Goal: Task Accomplishment & Management: Use online tool/utility

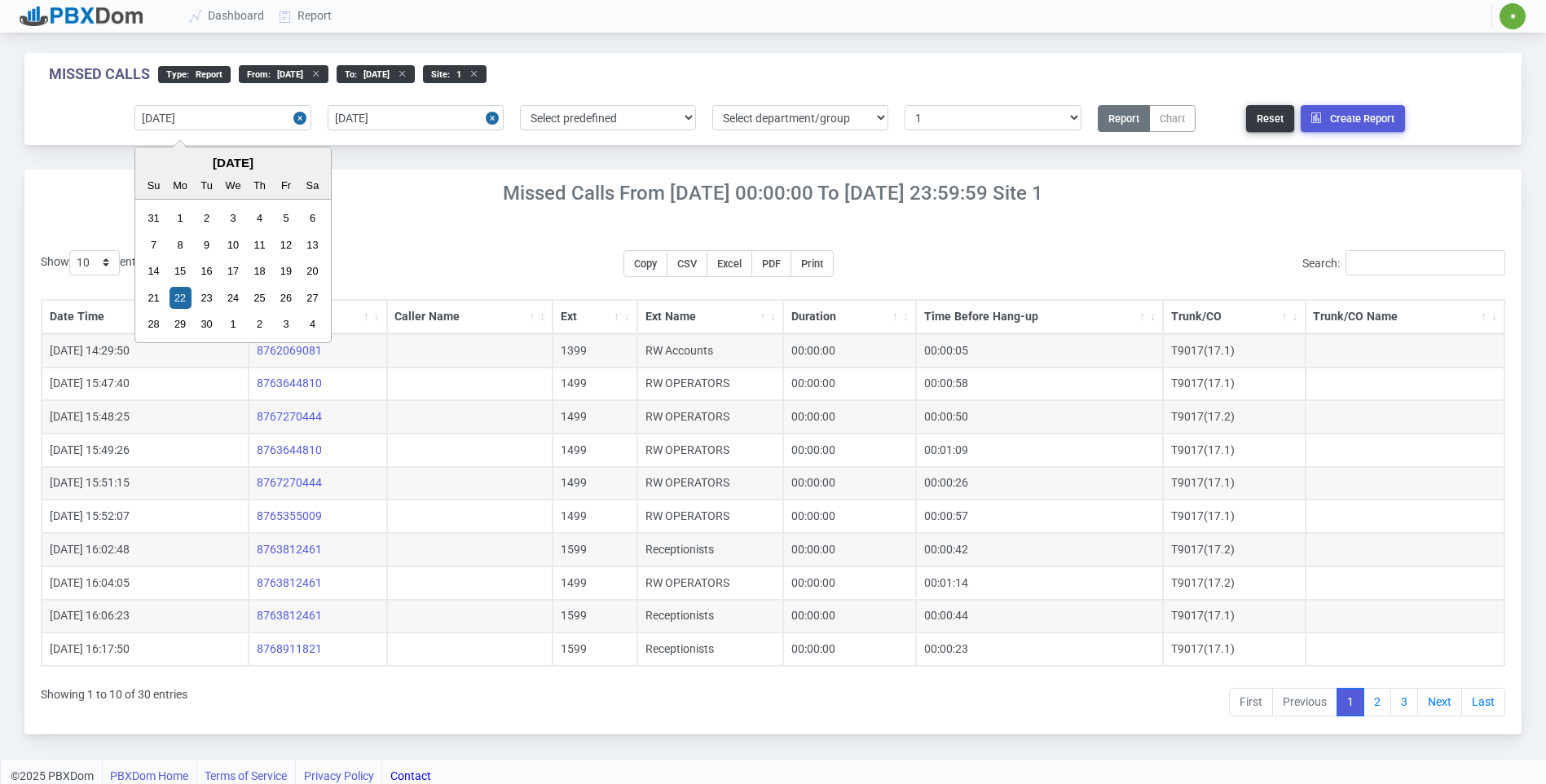
select select "1"
click at [231, 120] on input "[DATE]" at bounding box center [223, 118] width 176 height 25
click at [179, 322] on div "29" at bounding box center [180, 323] width 22 height 22
type input "[DATE]"
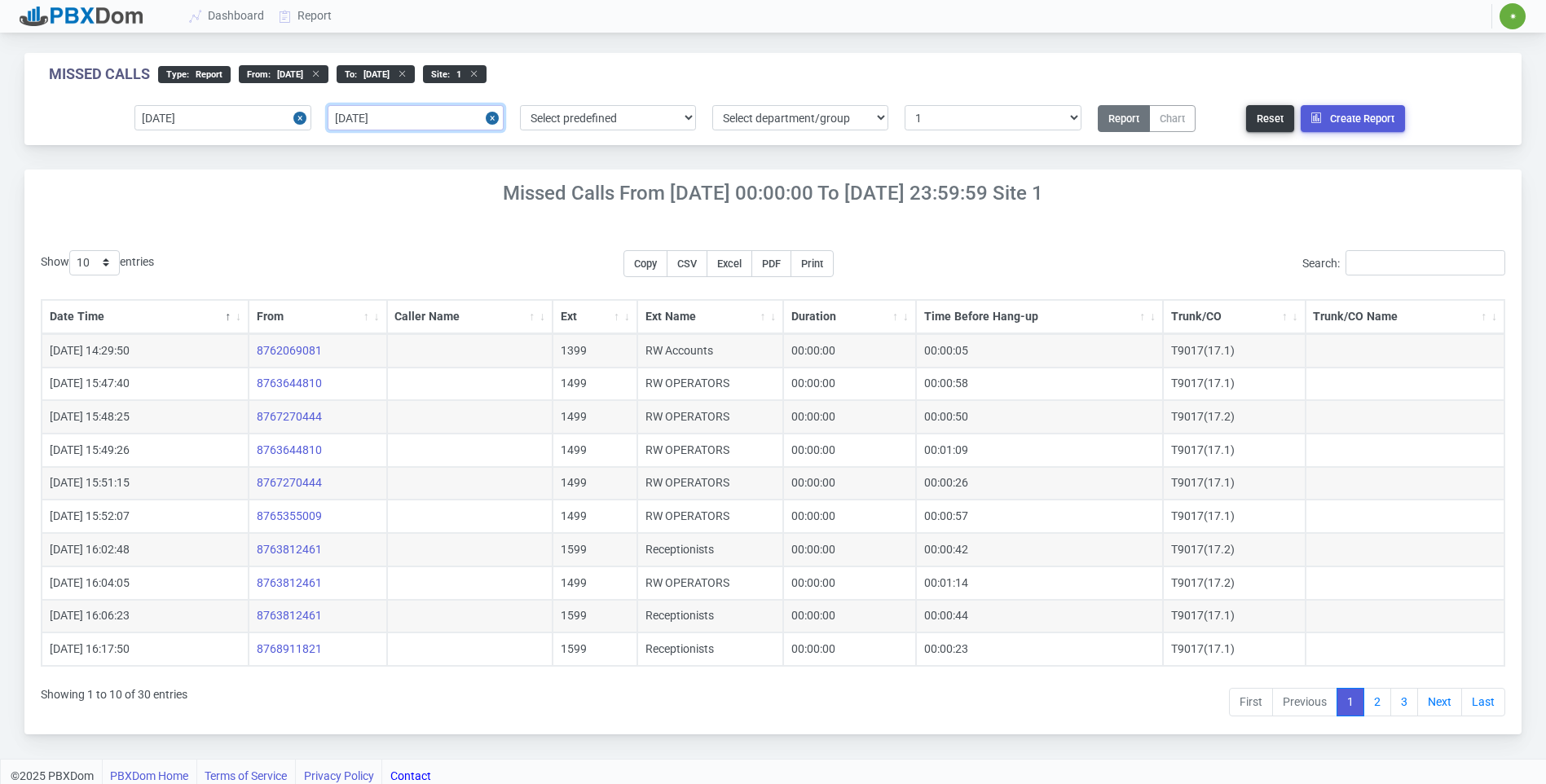
click at [460, 112] on input "[DATE]" at bounding box center [415, 118] width 176 height 25
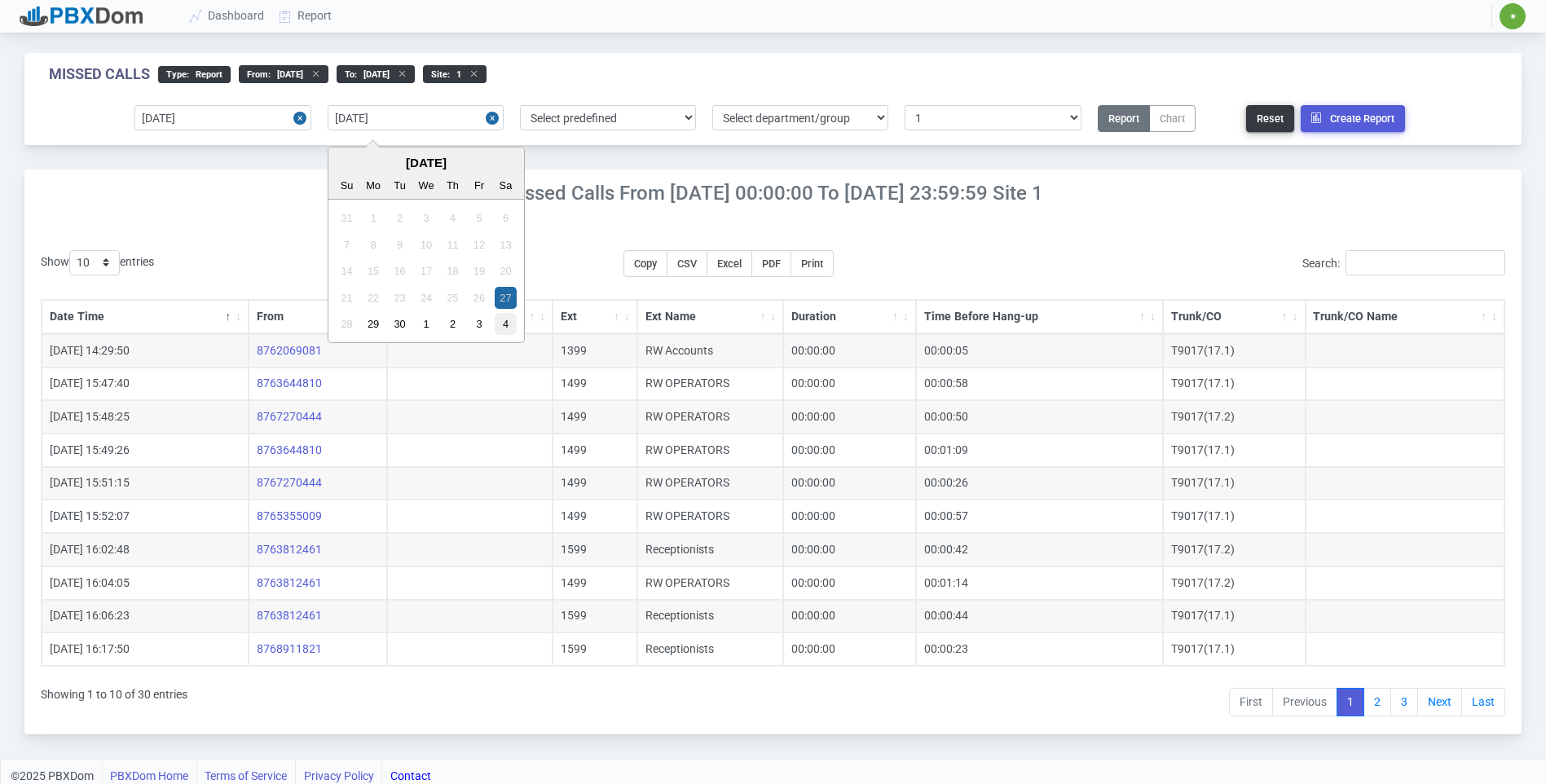
click at [507, 333] on div "4" at bounding box center [505, 323] width 22 height 22
type input "[DATE]"
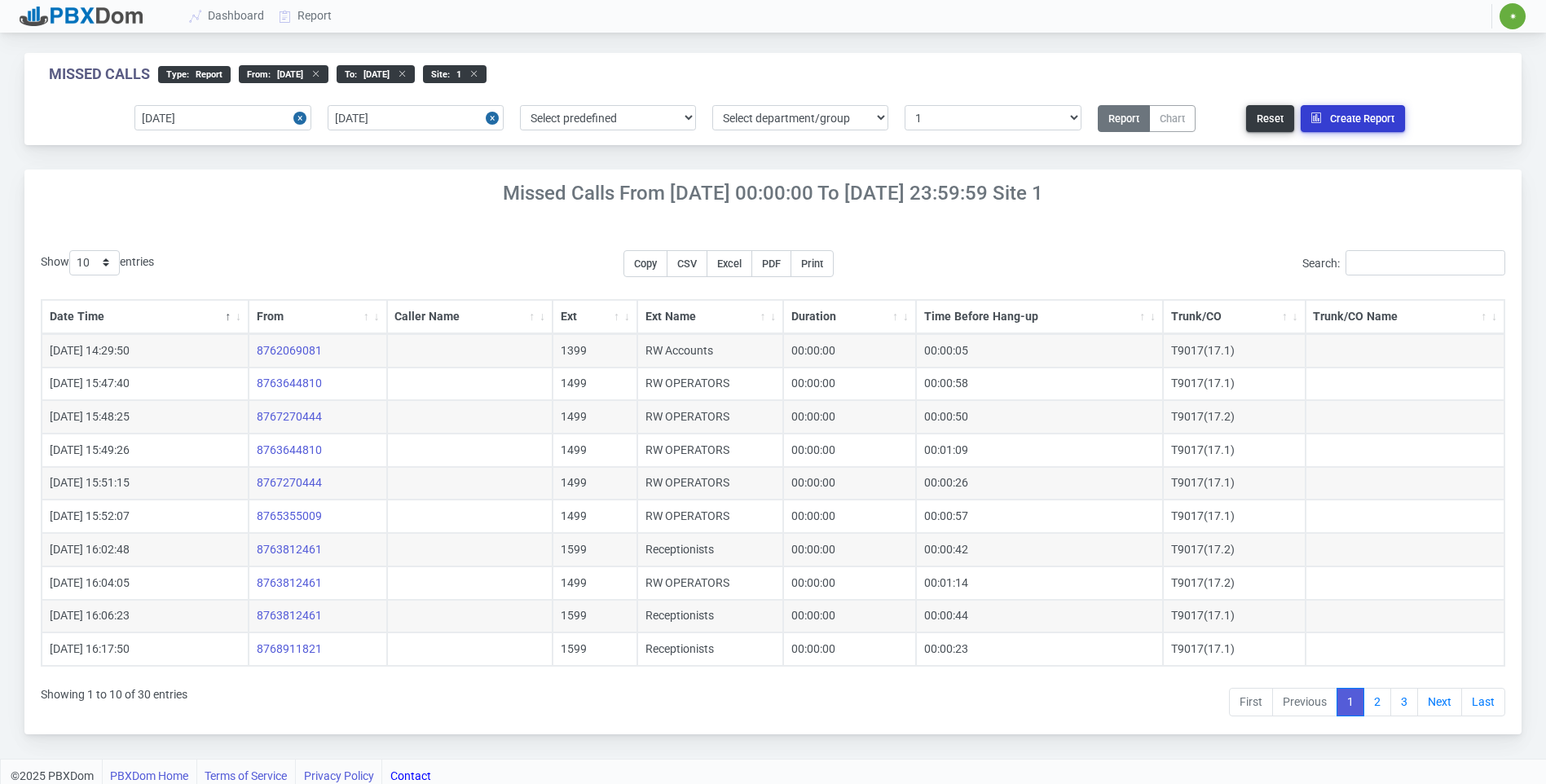
click at [1349, 114] on button "Create Report" at bounding box center [1353, 119] width 105 height 27
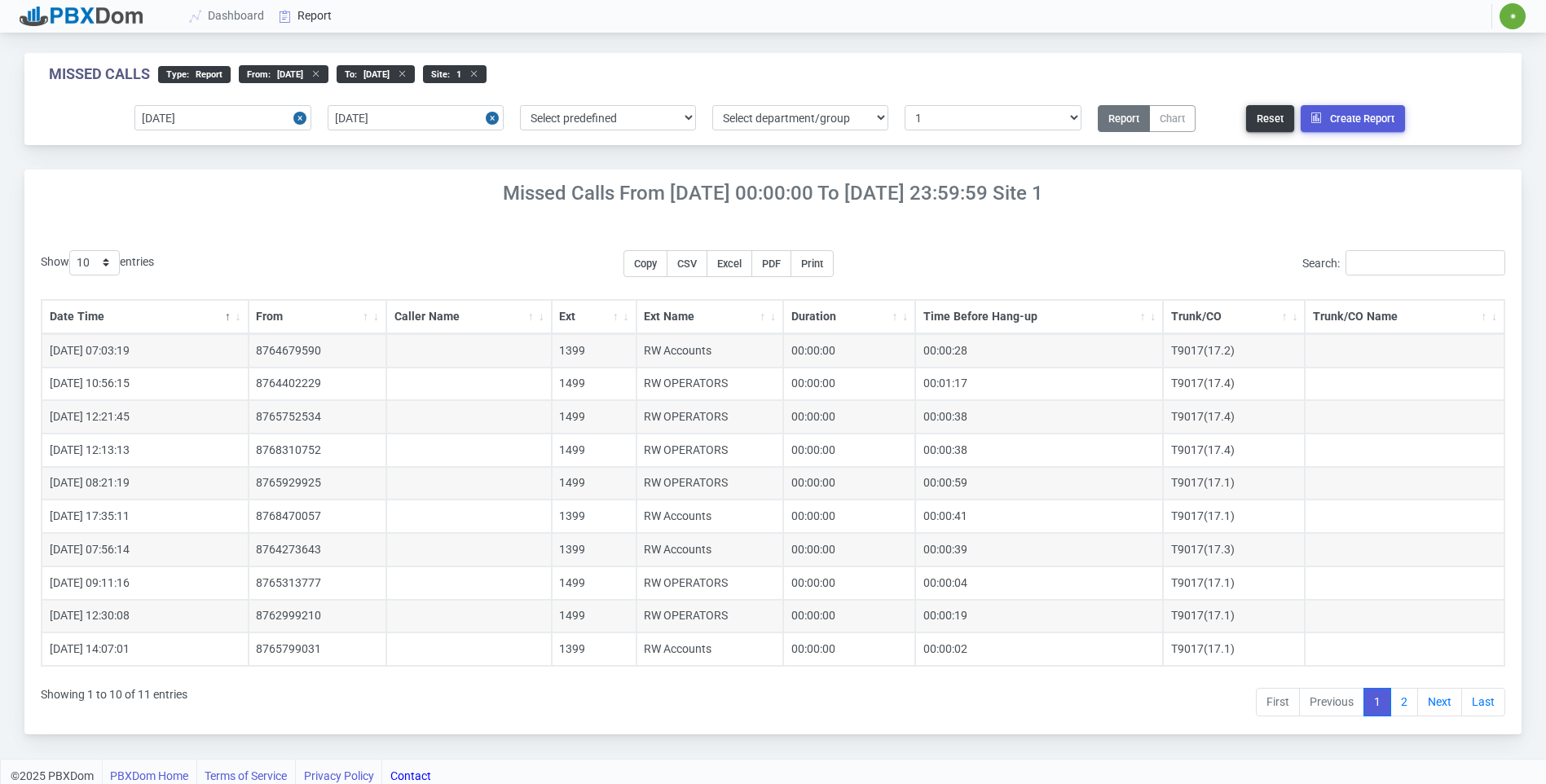
click at [308, 11] on link "Report" at bounding box center [306, 15] width 68 height 30
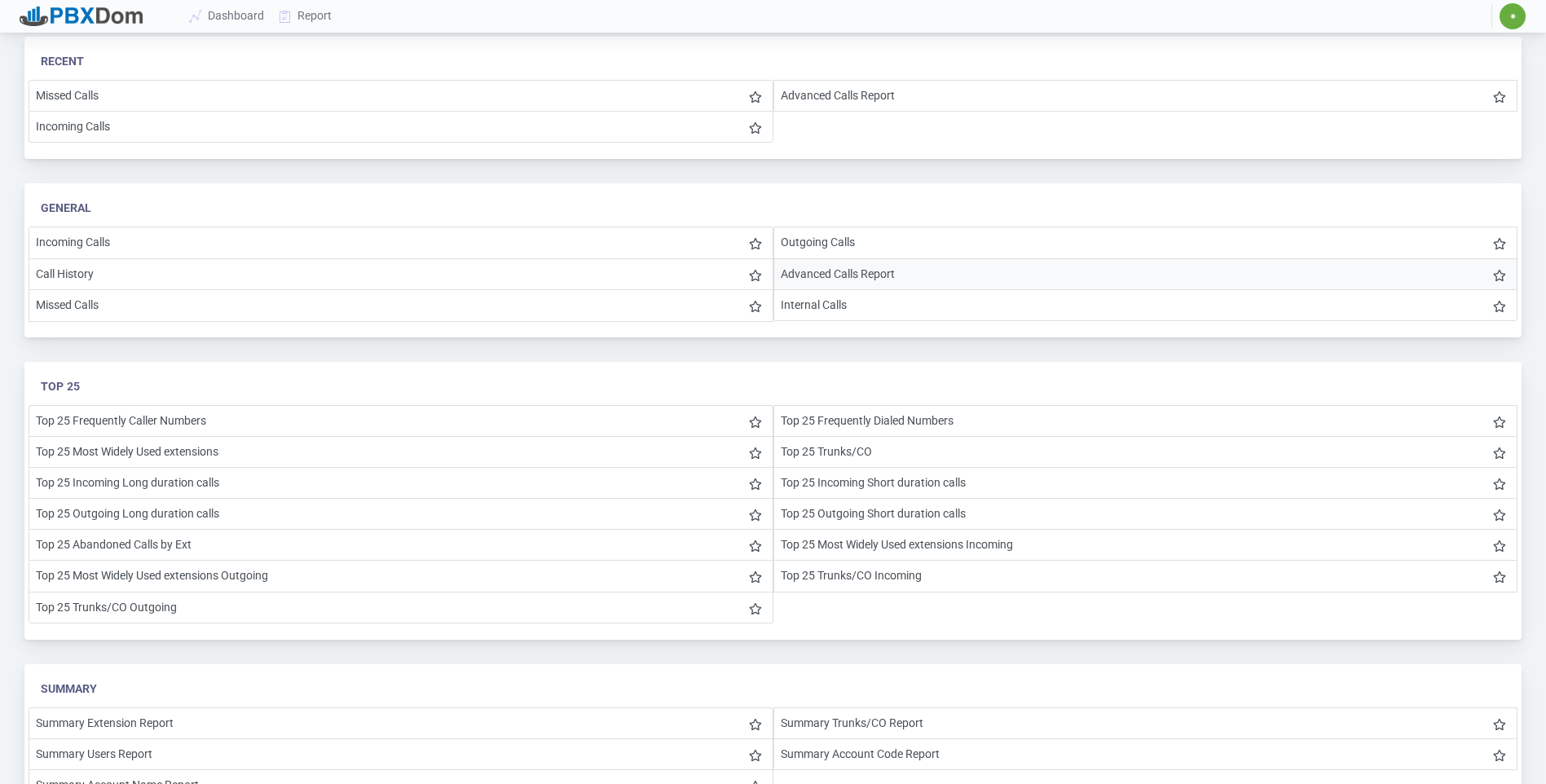
click at [858, 270] on li "Advanced Calls Report" at bounding box center [1146, 274] width 745 height 32
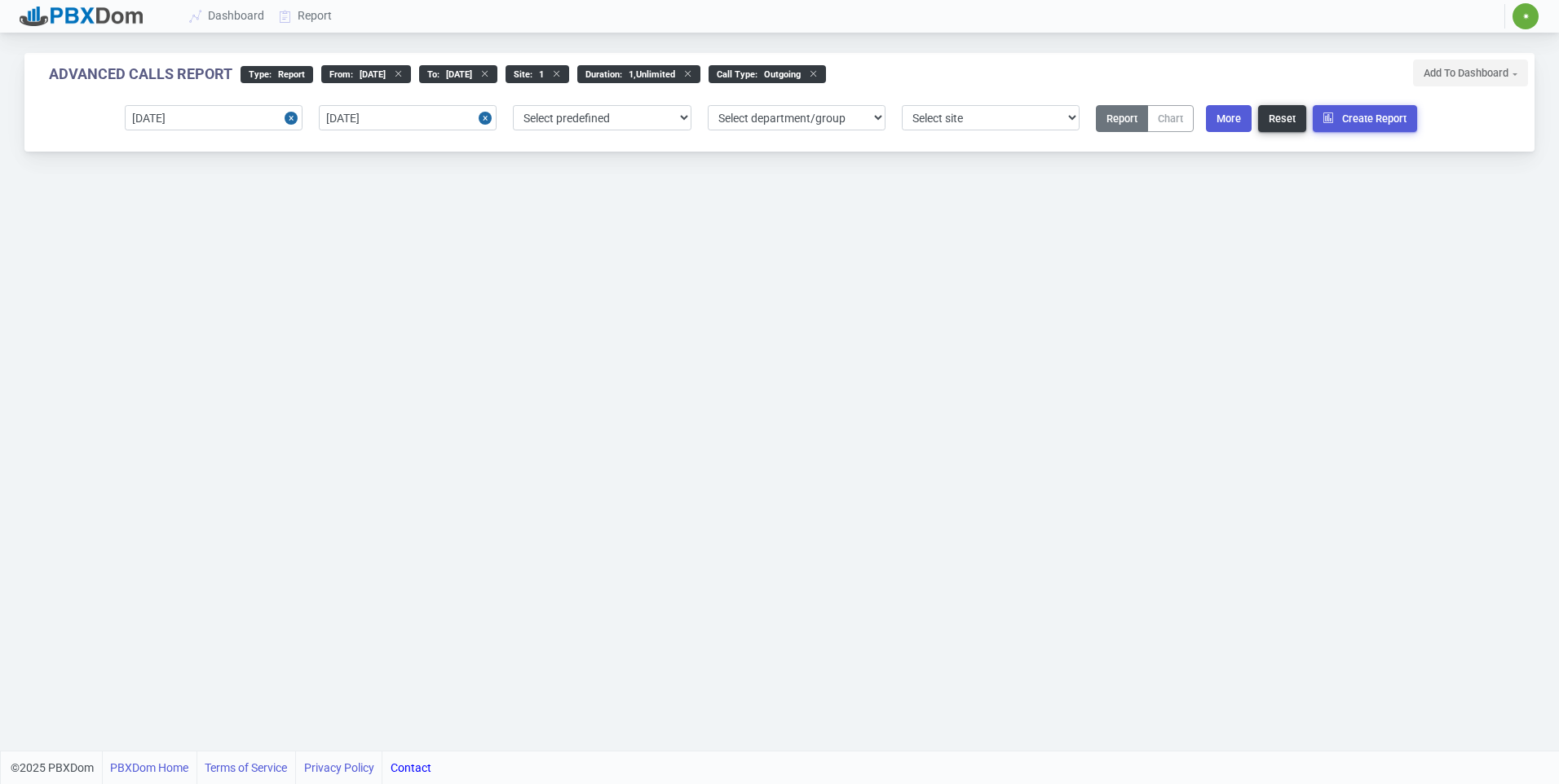
select select "1"
click at [1250, 116] on button "More" at bounding box center [1228, 119] width 46 height 27
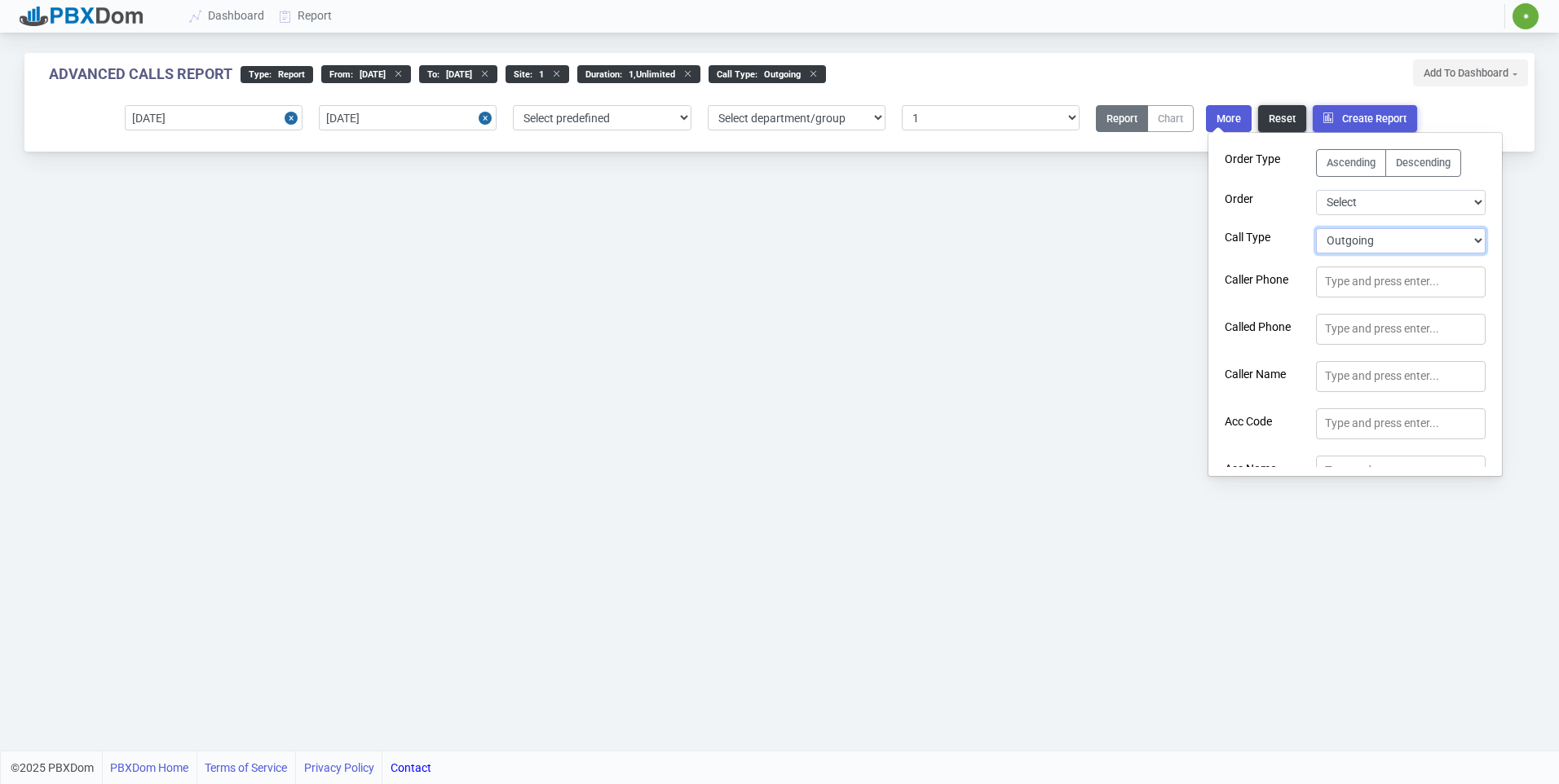
click at [1339, 247] on select "Select Call Type Incoming Outgoing Internal Abandoned All" at bounding box center [1400, 241] width 169 height 25
select select "0"
click at [1316, 228] on select "Select Call Type Incoming Outgoing Internal Abandoned All" at bounding box center [1400, 241] width 169 height 25
drag, startPoint x: 1037, startPoint y: 299, endPoint x: 1048, endPoint y: 296, distance: 11.4
click at [1042, 299] on div "Advanced Calls Report type : Report From : [DATE] to : [DATE] site : 1 Duration…" at bounding box center [780, 375] width 1559 height 750
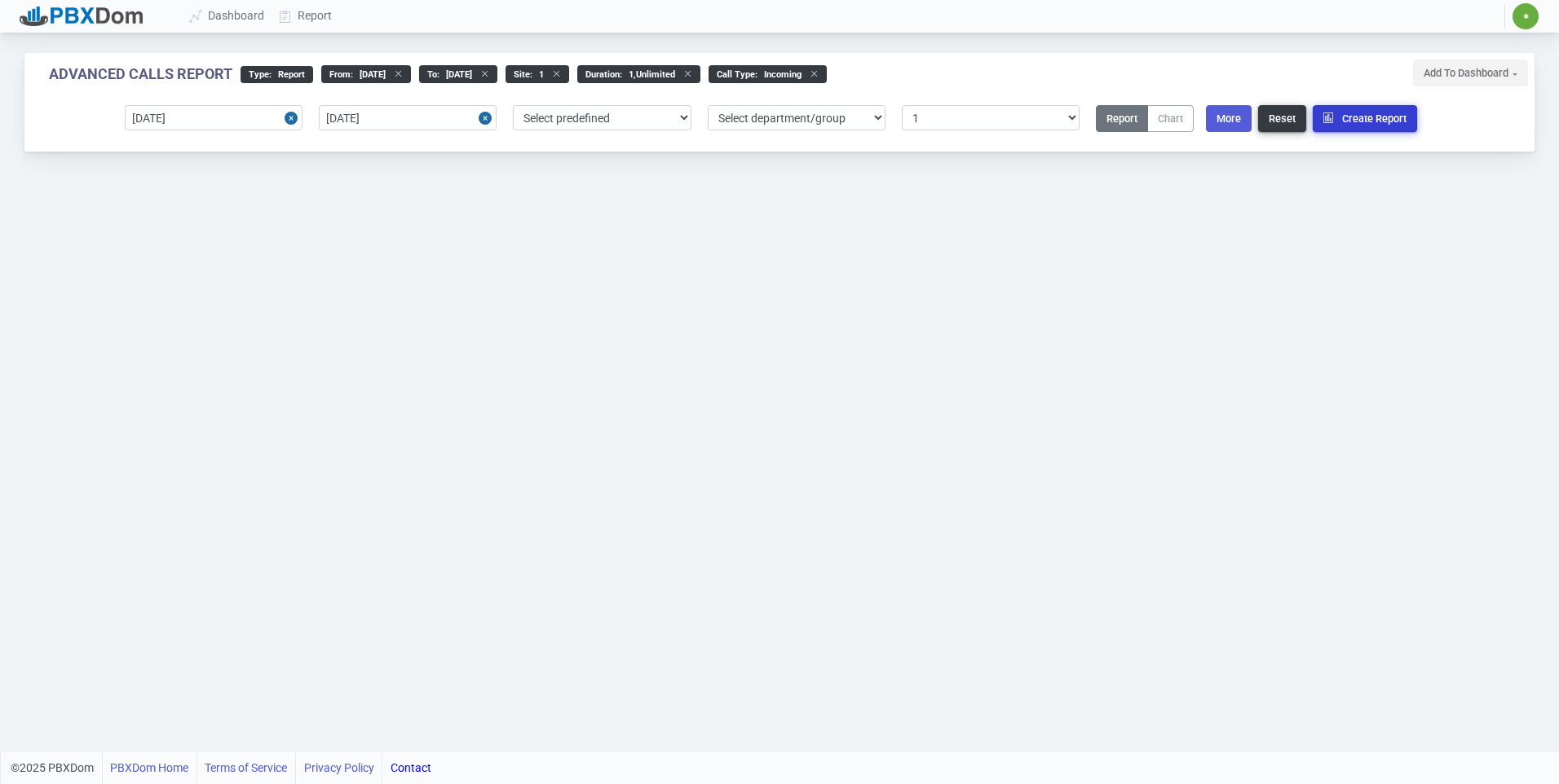
drag, startPoint x: 1380, startPoint y: 112, endPoint x: 1369, endPoint y: 117, distance: 12.1
click at [1374, 116] on button "Create Report" at bounding box center [1365, 119] width 105 height 27
click at [570, 121] on select "Select predefined [DATE] [DATE] Current Year Current Month Current Week Previou…" at bounding box center [602, 118] width 178 height 25
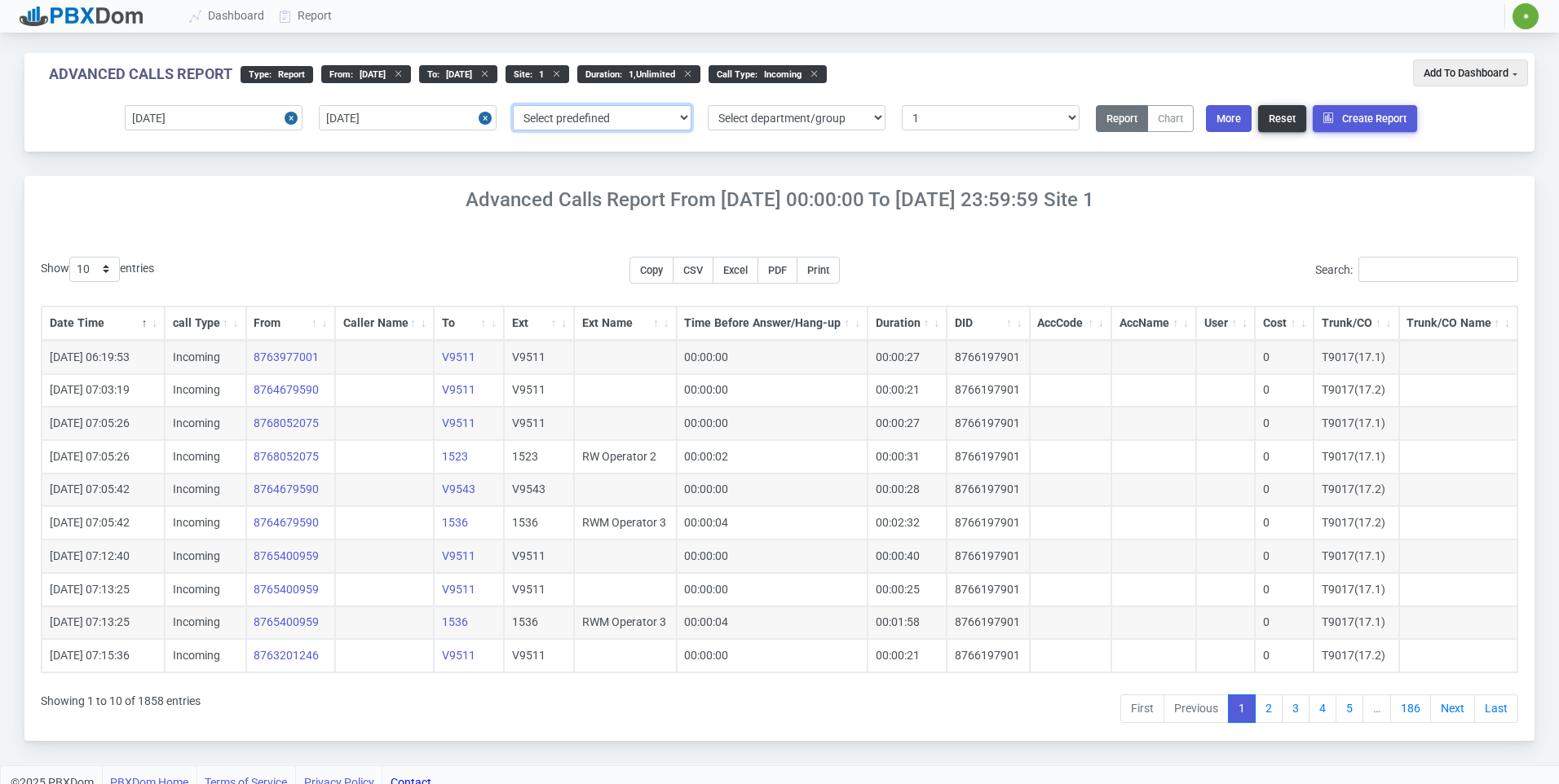
drag, startPoint x: 570, startPoint y: 119, endPoint x: 608, endPoint y: 116, distance: 38.1
click at [570, 119] on select "Select predefined [DATE] [DATE] Current Year Current Month Current Week Previou…" at bounding box center [602, 118] width 178 height 25
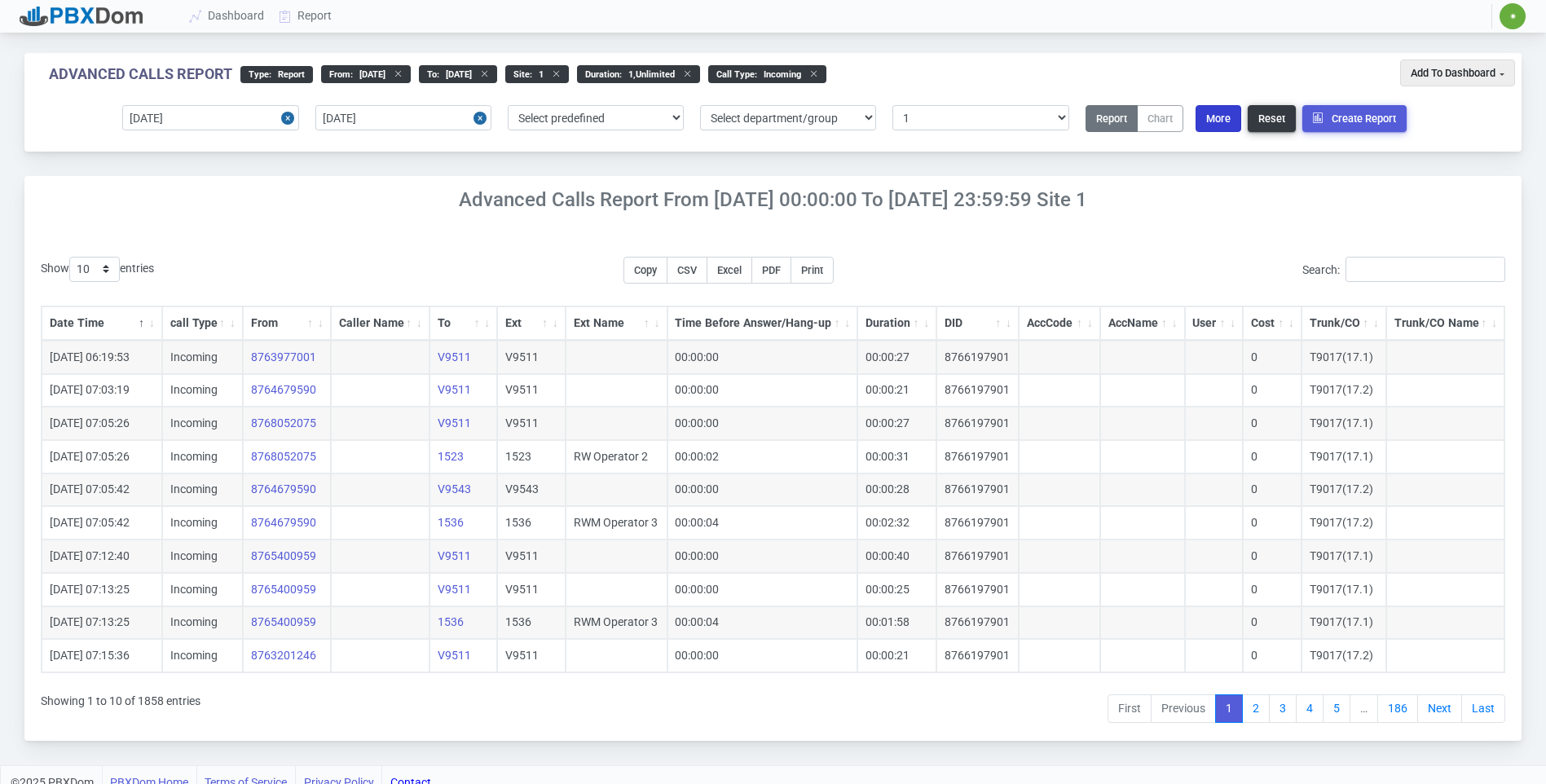
click at [1227, 120] on button "More" at bounding box center [1218, 119] width 45 height 27
select select "0"
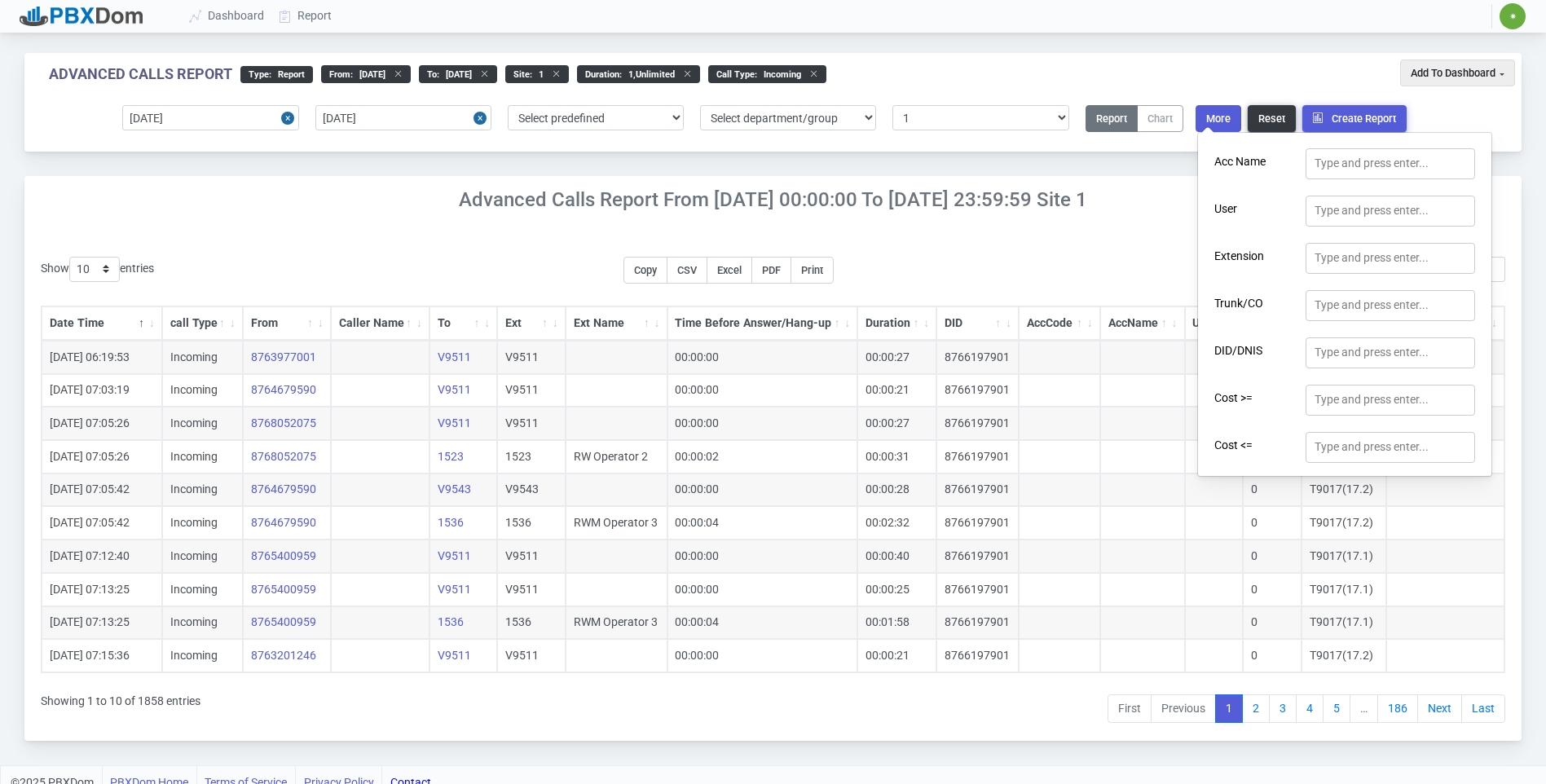
scroll to position [292, 0]
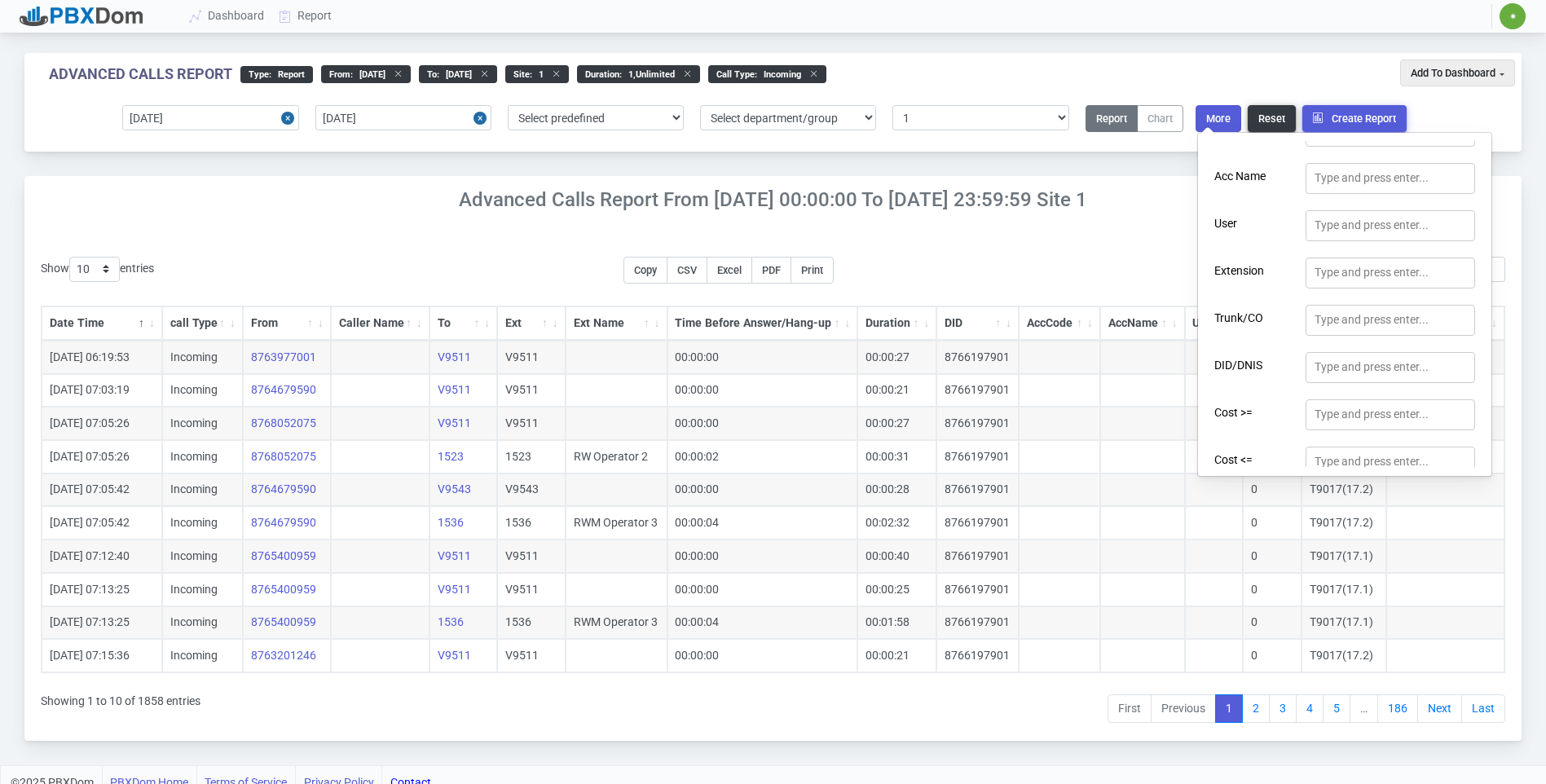
click at [905, 298] on div "Date Time call Type From Caller Name To Ext Ext Name Time Before Answer/Hang-up…" at bounding box center [773, 490] width 1465 height 387
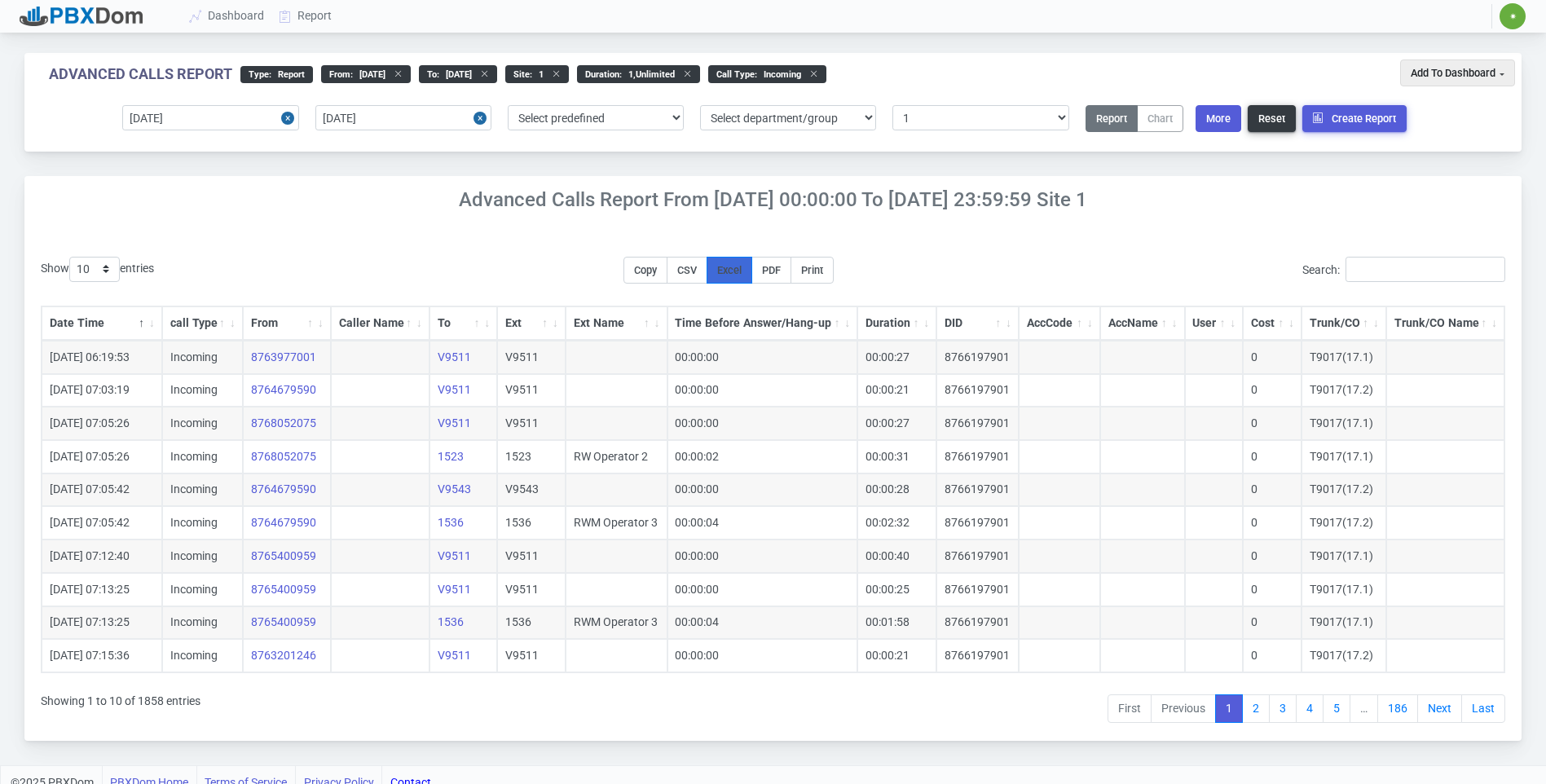
click at [742, 270] on span "Excel" at bounding box center [729, 270] width 24 height 13
drag, startPoint x: 823, startPoint y: 165, endPoint x: 908, endPoint y: 162, distance: 85.1
click at [824, 165] on div "Advanced Calls Report type : Report From : [DATE] to : [DATE] site : 1 Duration…" at bounding box center [773, 114] width 1522 height 123
click at [1222, 123] on button "More" at bounding box center [1218, 119] width 45 height 27
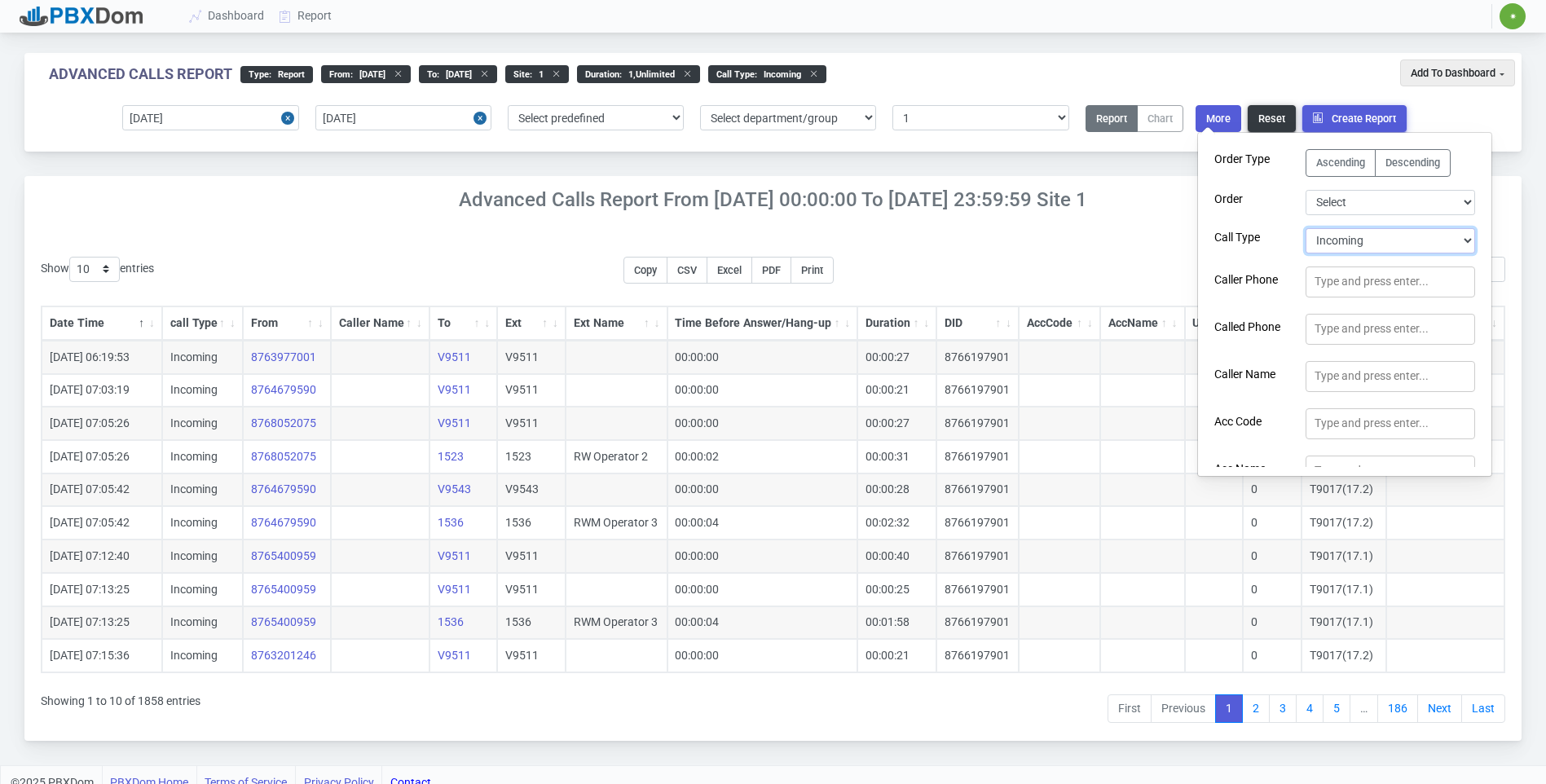
click at [1344, 234] on select "Select Call Type Incoming Outgoing Internal Abandoned All" at bounding box center [1390, 241] width 169 height 25
select select "1"
click at [1306, 228] on select "Select Call Type Incoming Outgoing Internal Abandoned All" at bounding box center [1390, 241] width 169 height 25
click at [1065, 251] on div "Show 10 25 50 100 200 500 entries Copy CSV Excel PDF Print Search: Date Time ca…" at bounding box center [773, 490] width 1498 height 500
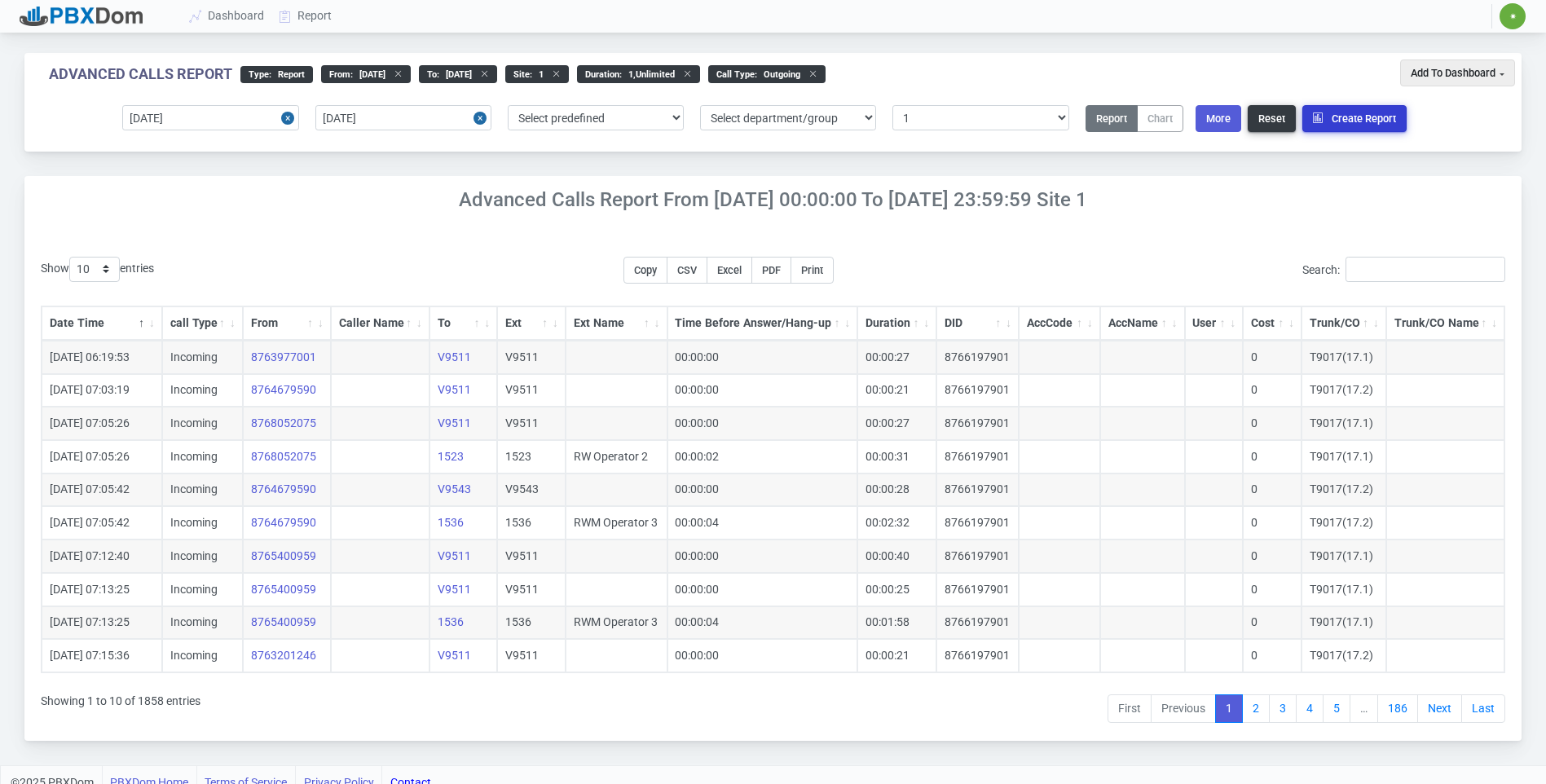
click at [1332, 116] on button "Create Report" at bounding box center [1354, 119] width 105 height 27
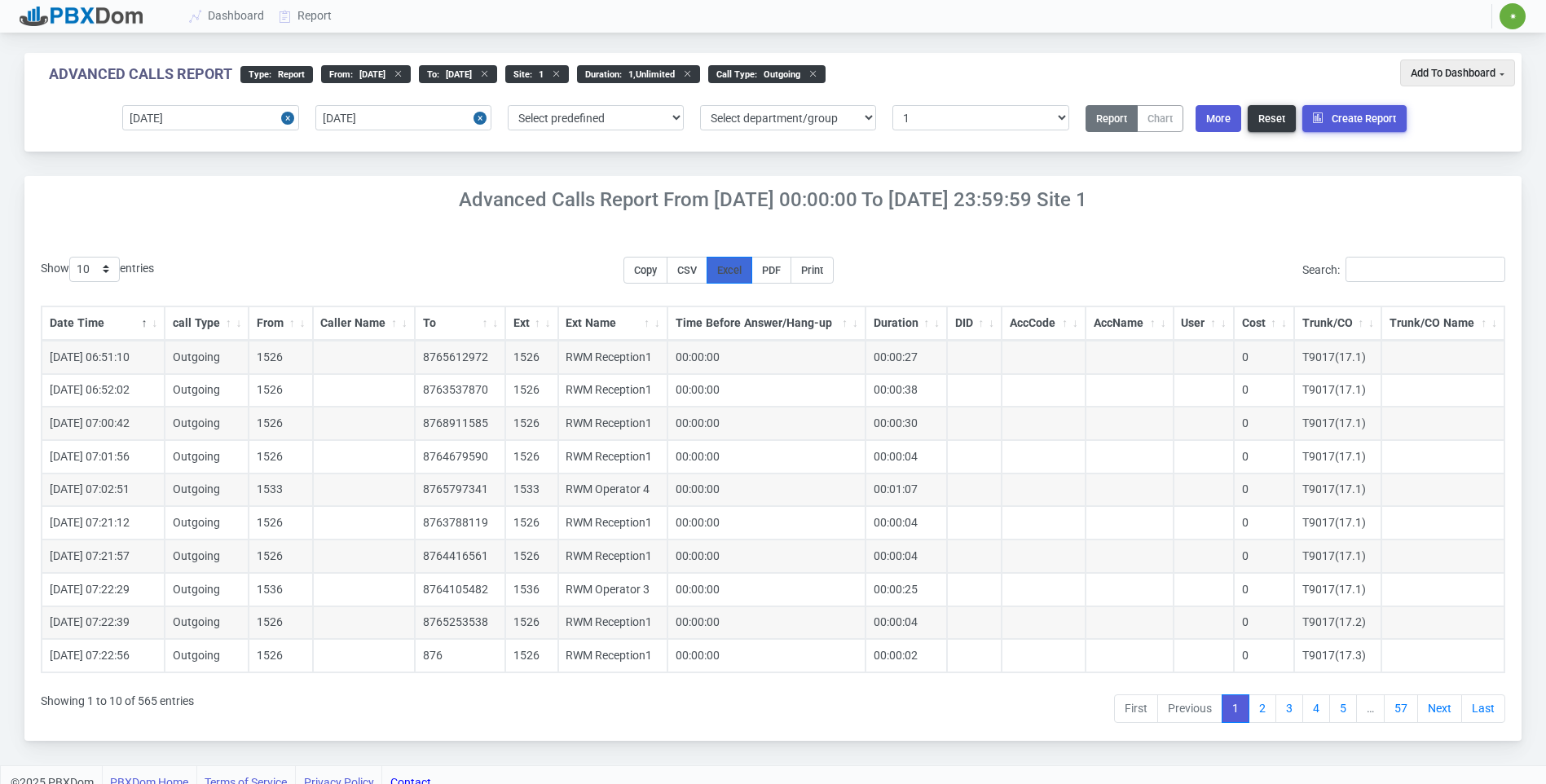
click at [733, 276] on span "Excel" at bounding box center [729, 270] width 24 height 13
drag, startPoint x: 930, startPoint y: 217, endPoint x: 933, endPoint y: 225, distance: 8.5
click at [930, 217] on div "Advanced Calls Report From [DATE] 00:00:00 to [DATE] 23:59:59 Site 1" at bounding box center [773, 197] width 1498 height 43
click at [329, 25] on link "Report" at bounding box center [306, 15] width 68 height 30
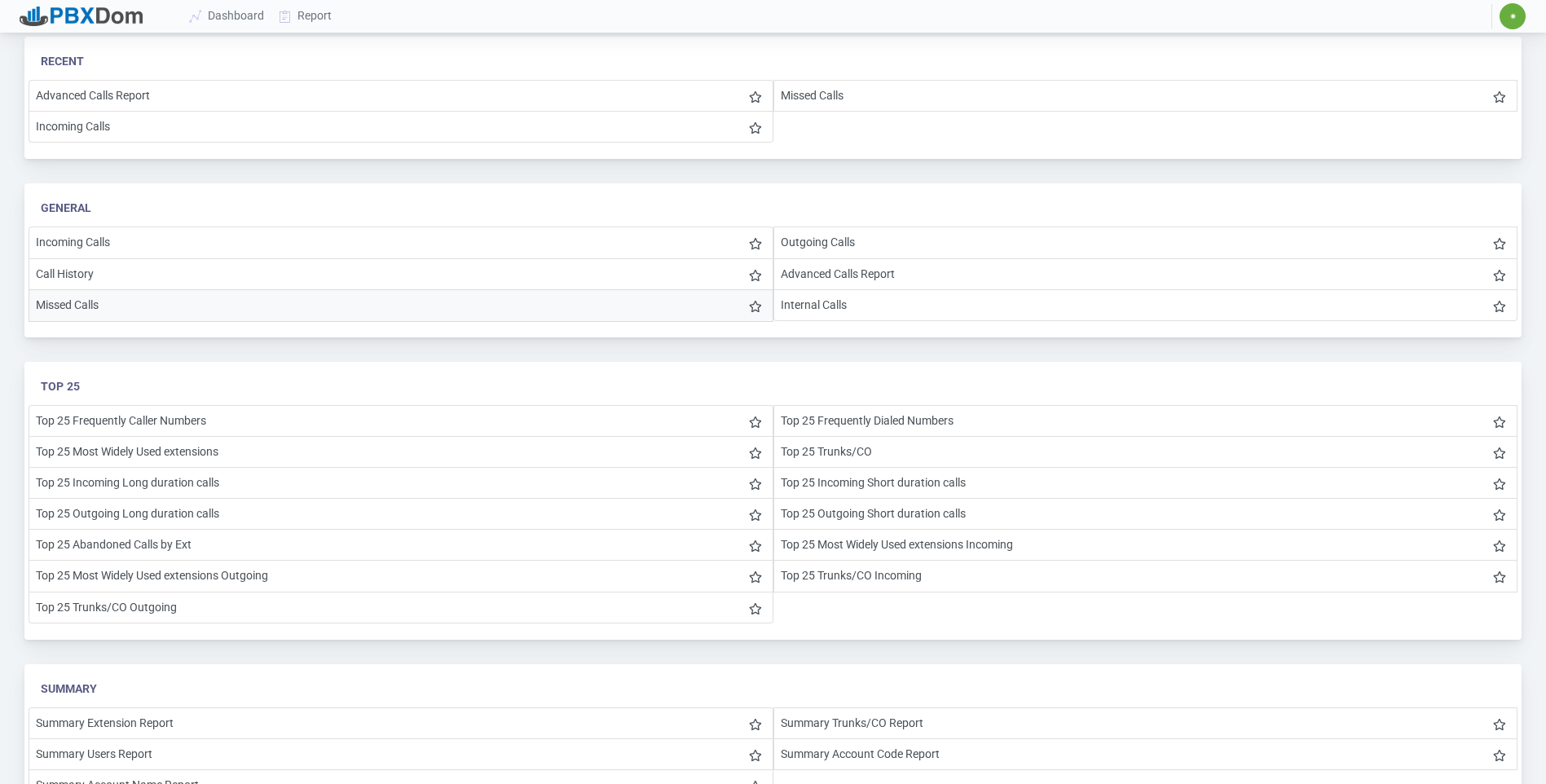
click at [97, 304] on li "Missed Calls" at bounding box center [401, 306] width 745 height 33
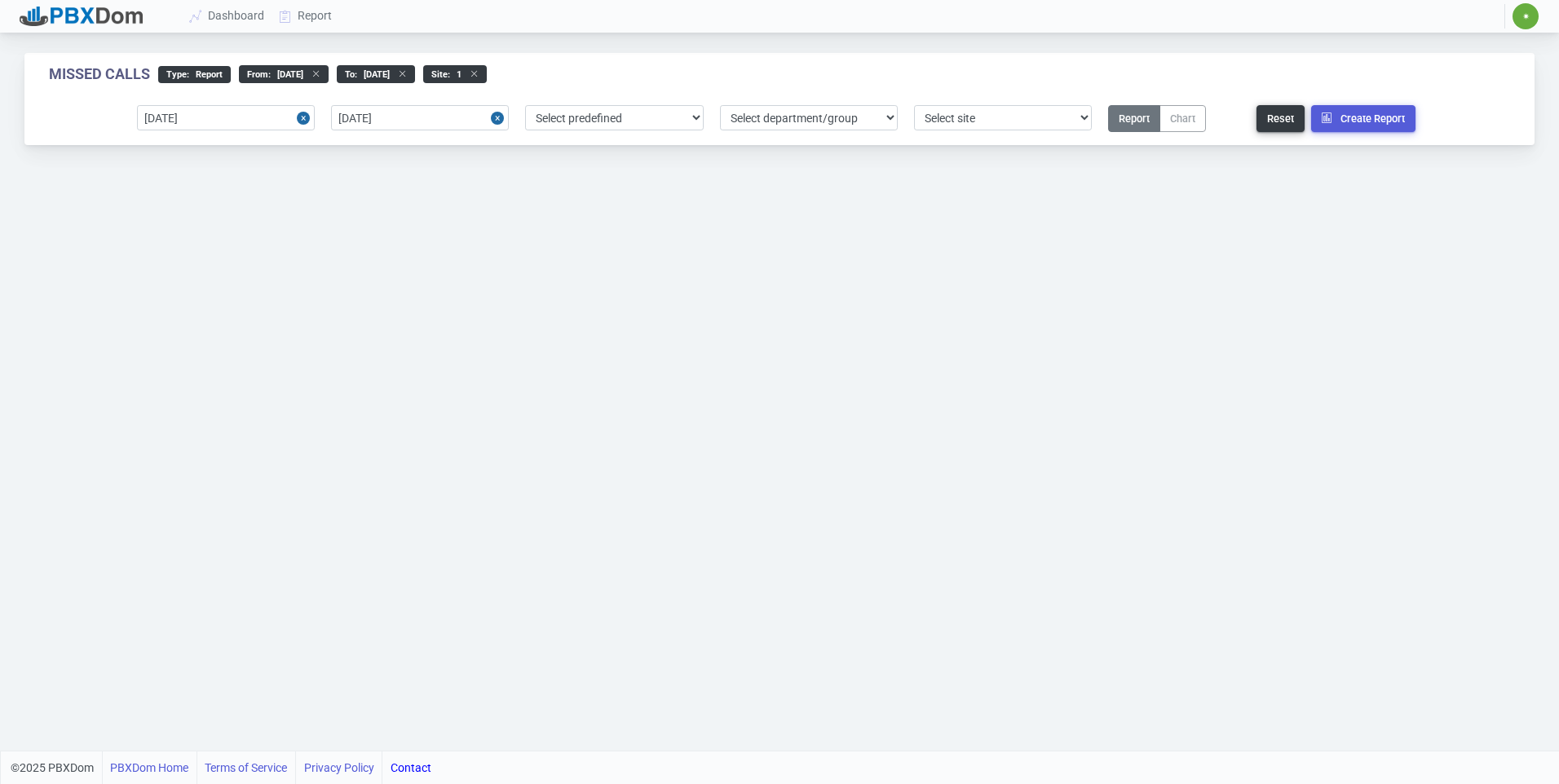
select select "1"
click at [1335, 121] on icon "button" at bounding box center [1330, 117] width 18 height 11
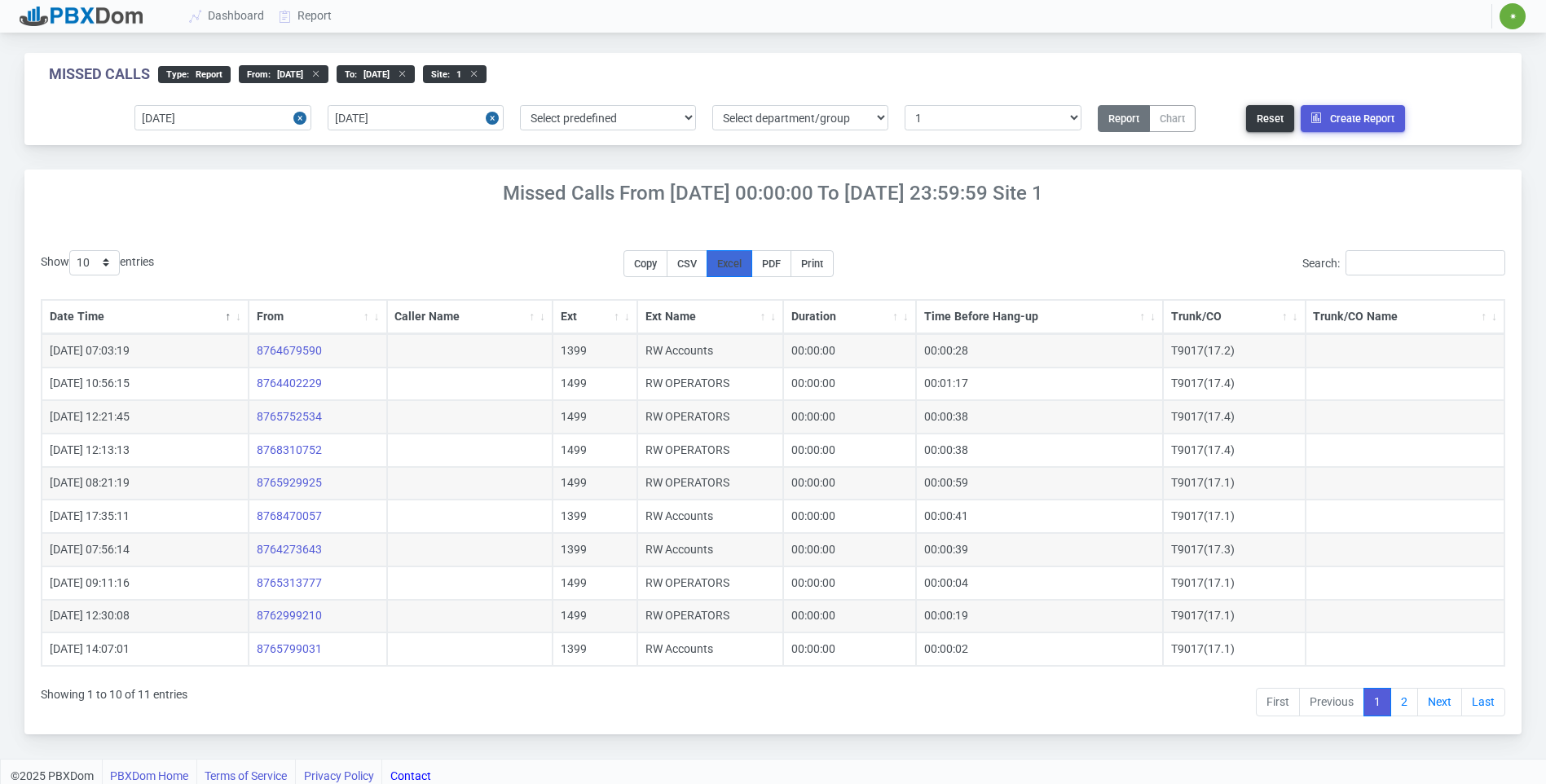
click at [742, 265] on span "Excel" at bounding box center [729, 263] width 24 height 13
